Goal: Communication & Community: Answer question/provide support

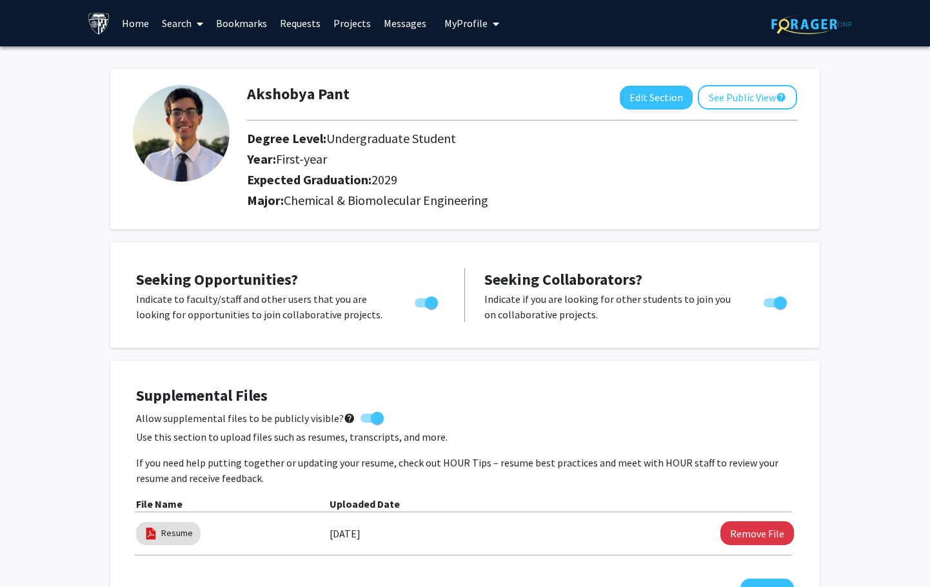
click at [386, 20] on link "Messages" at bounding box center [404, 23] width 55 height 45
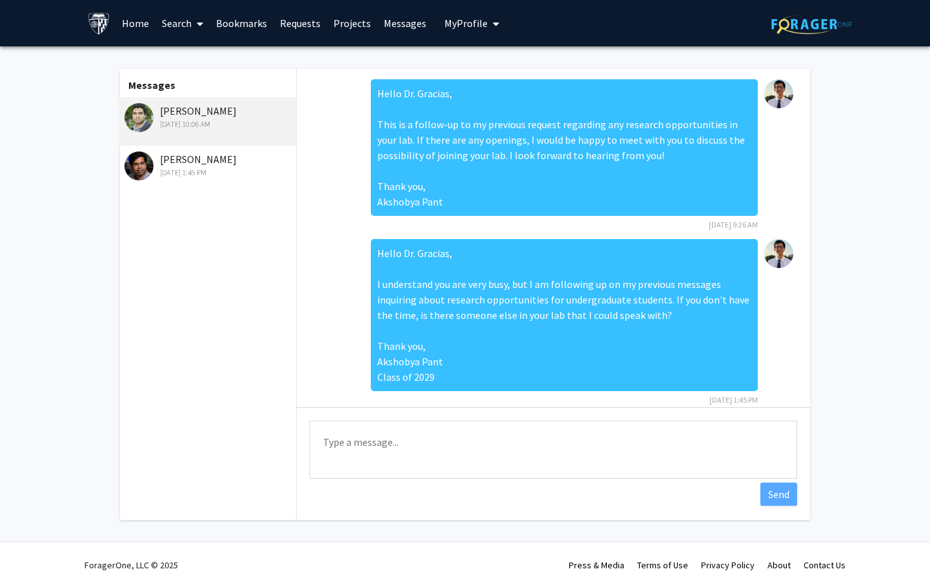
scroll to position [84, 0]
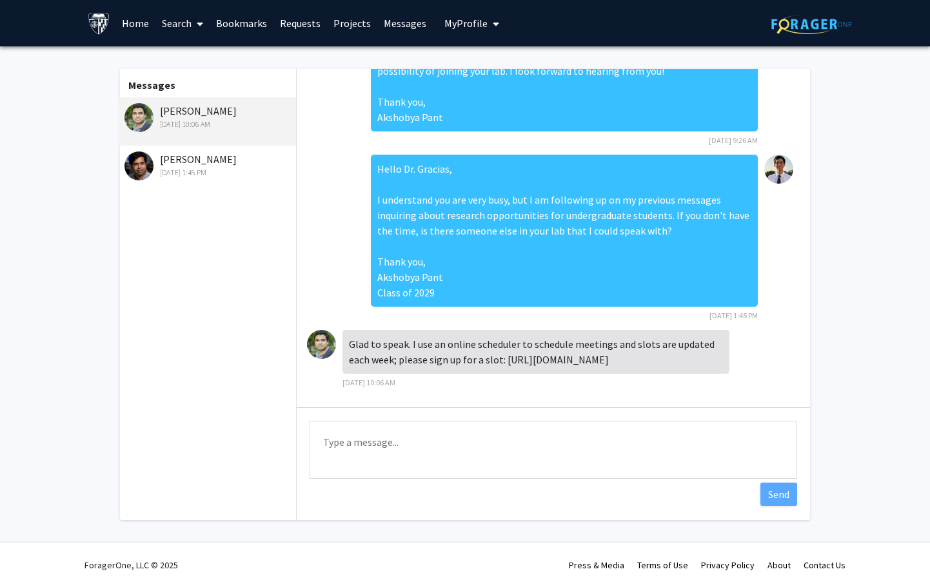
click at [190, 157] on div "[PERSON_NAME] [DATE] 1:45 PM" at bounding box center [208, 164] width 168 height 27
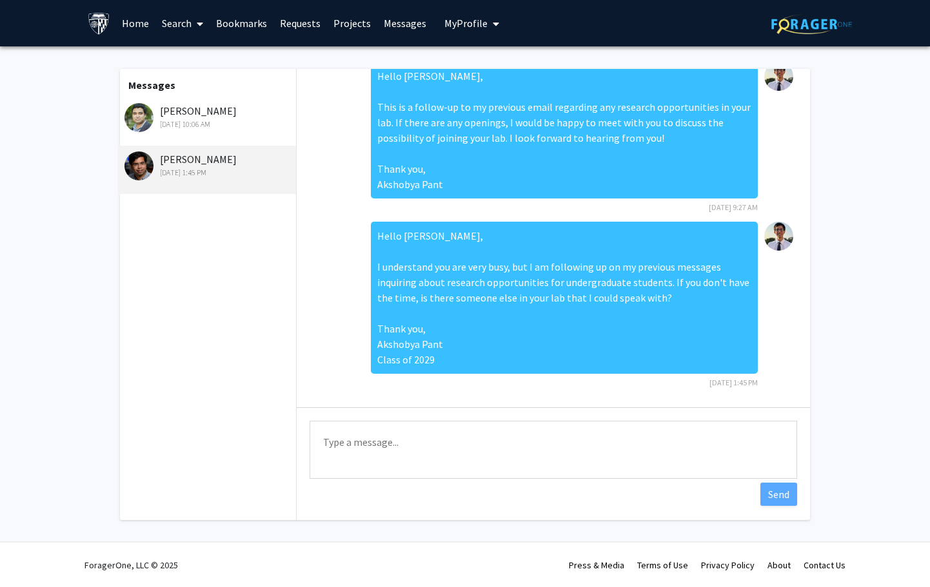
click at [179, 121] on div "[DATE] 10:06 AM" at bounding box center [208, 125] width 168 height 12
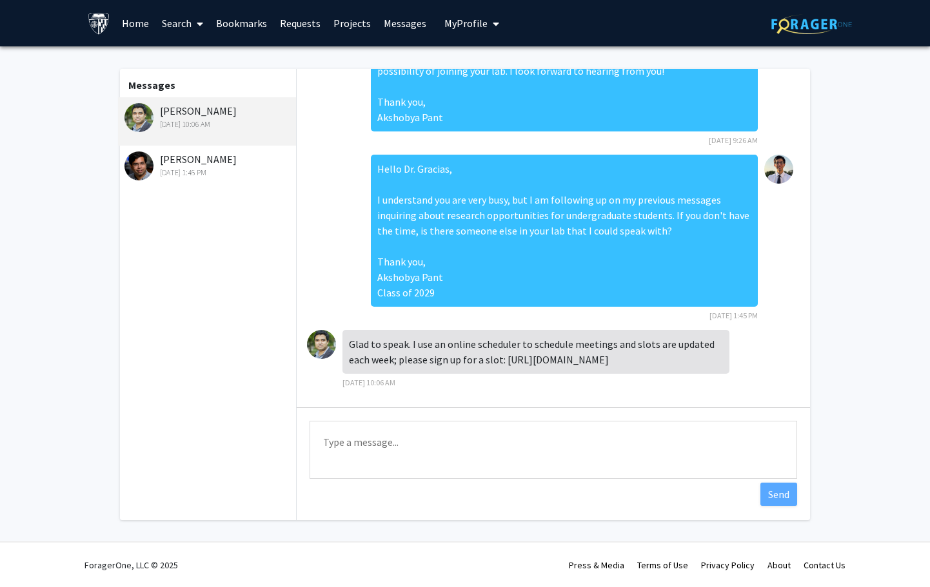
scroll to position [1, 0]
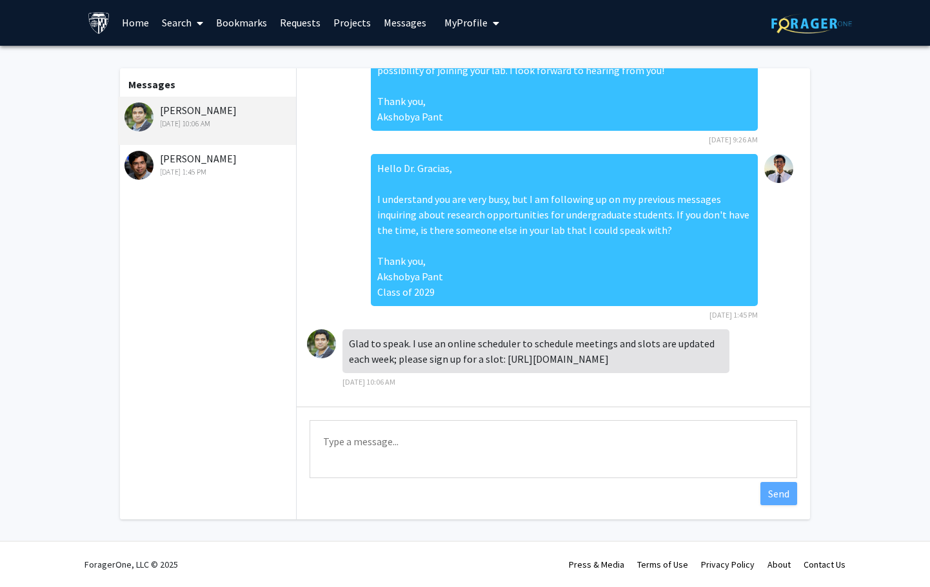
drag, startPoint x: 505, startPoint y: 358, endPoint x: 690, endPoint y: 368, distance: 185.3
click at [690, 368] on div "Glad to speak. I use an online scheduler to schedule meetings and slots are upd…" at bounding box center [535, 351] width 387 height 44
copy div "[URL][DOMAIN_NAME]"
click at [72, 340] on fg-messaging "Messages [PERSON_NAME] [DATE] 10:06 AM [PERSON_NAME] [DATE] 1:45 PM Hello Dr. G…" at bounding box center [465, 297] width 930 height 503
